Goal: Communication & Community: Answer question/provide support

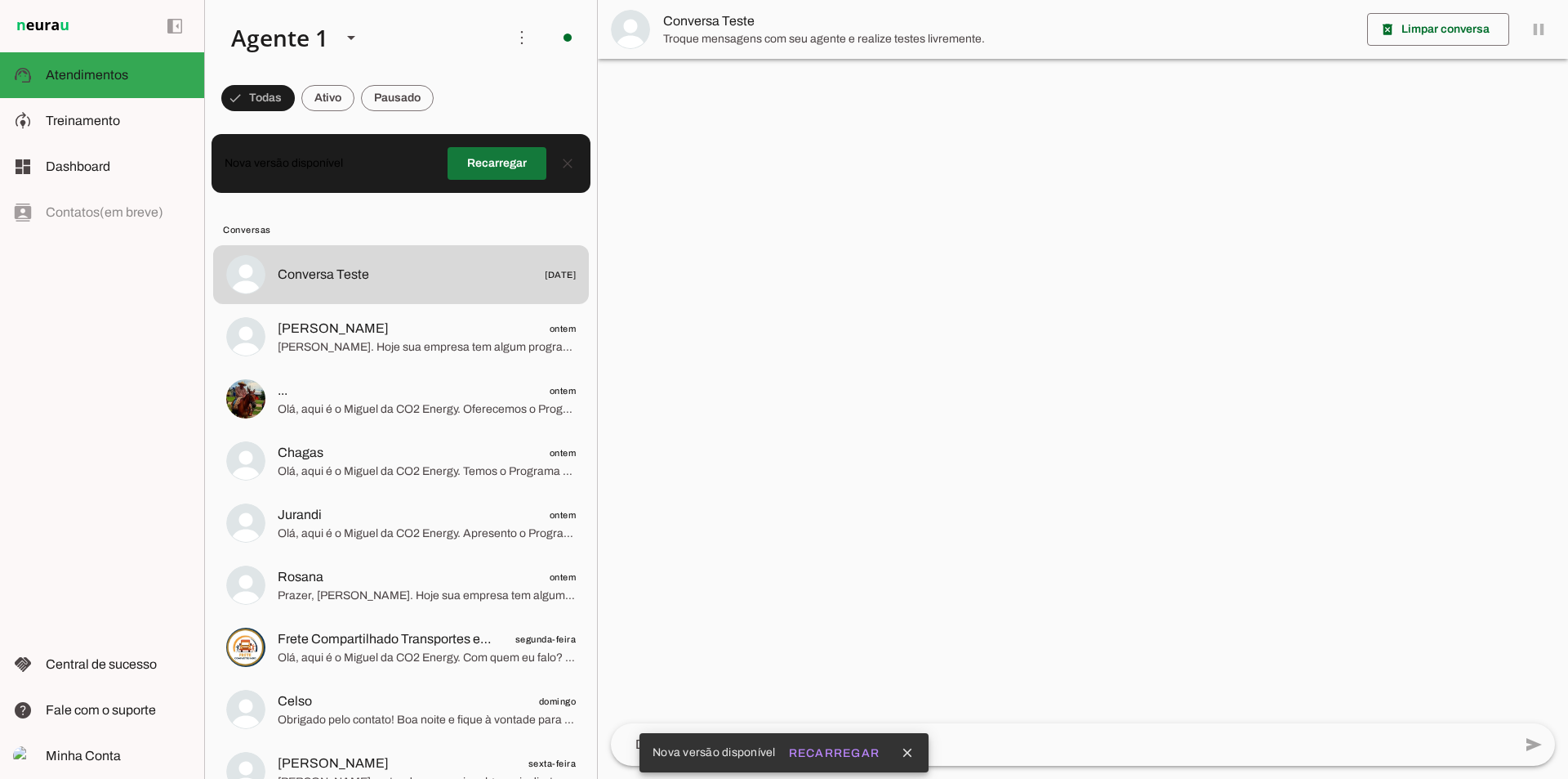
click at [465, 179] on span at bounding box center [497, 163] width 99 height 39
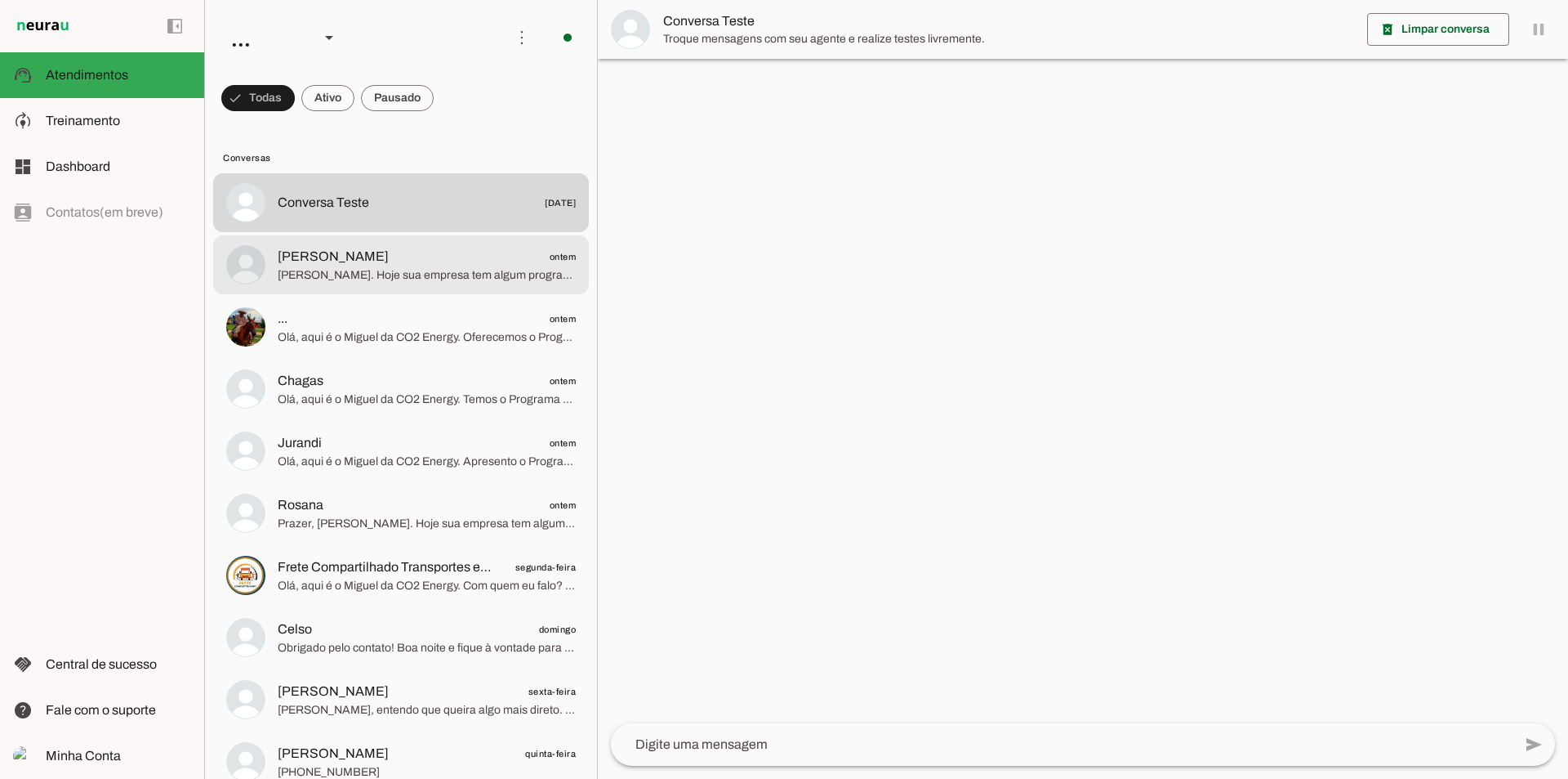
drag, startPoint x: 0, startPoint y: 0, endPoint x: 454, endPoint y: 276, distance: 531.3
click at [454, 276] on span "[PERSON_NAME]. Hoje sua empresa tem algum programa para reduzir custos com ener…" at bounding box center [426, 275] width 298 height 17
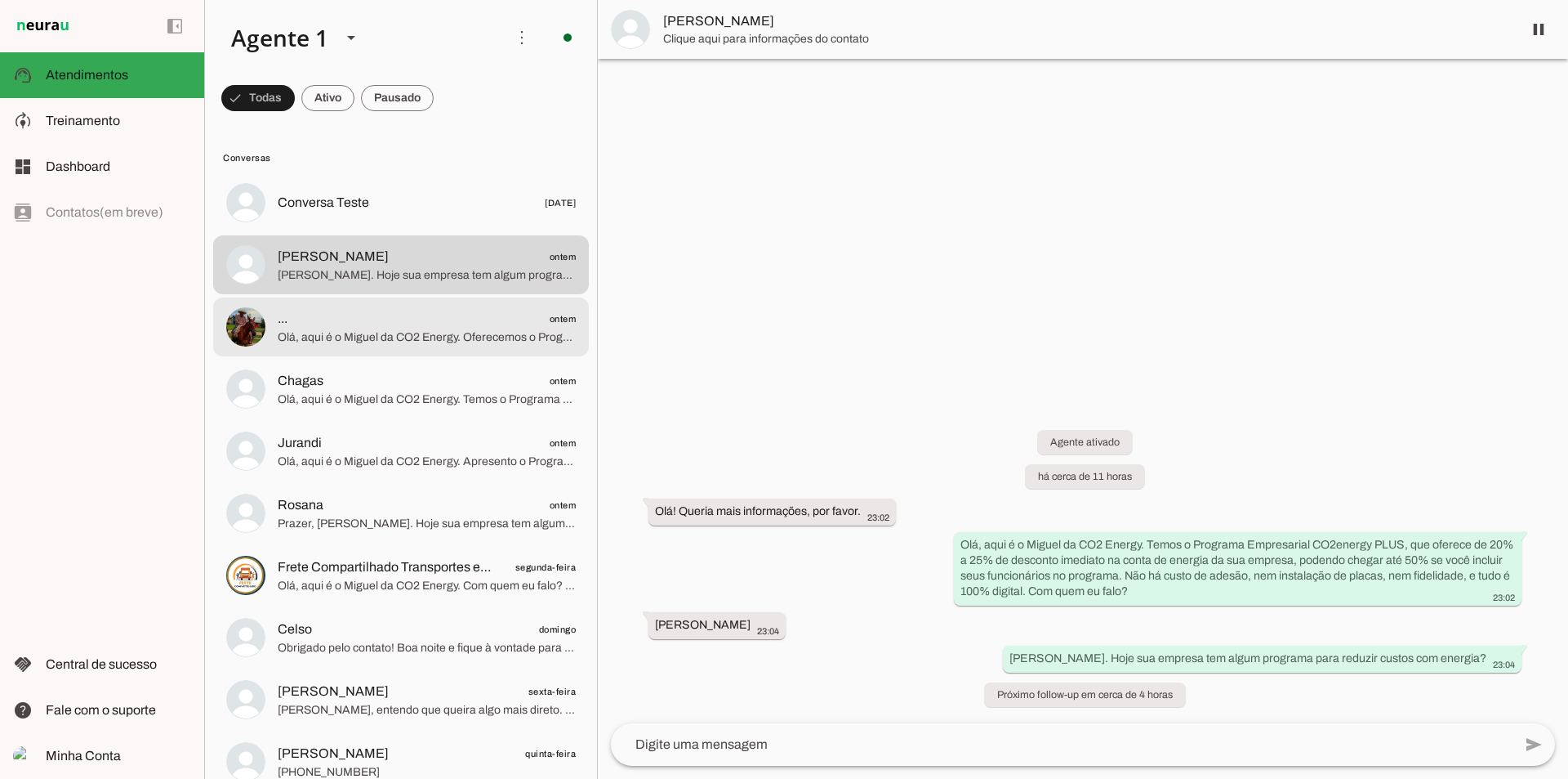
click at [467, 344] on span "Olá, aqui é o Miguel da CO2 Energy. Oferecemos o Programa CO2energy PLUS, que p…" at bounding box center [426, 337] width 298 height 17
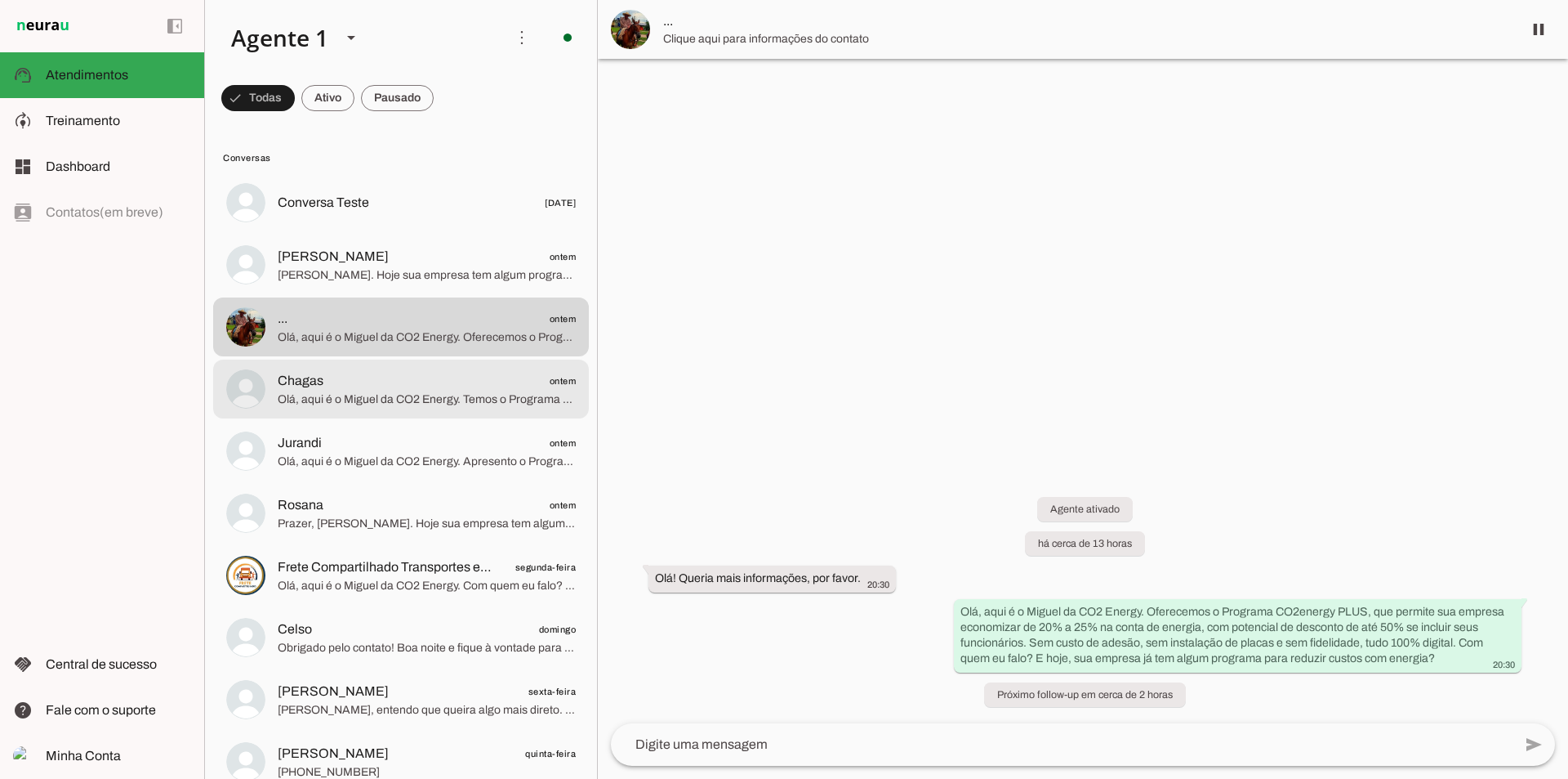
click at [425, 405] on span "Olá, aqui é o Miguel da CO2 Energy. Temos o Programa Empresarial CO2energy PLUS…" at bounding box center [426, 399] width 298 height 17
